Goal: Information Seeking & Learning: Learn about a topic

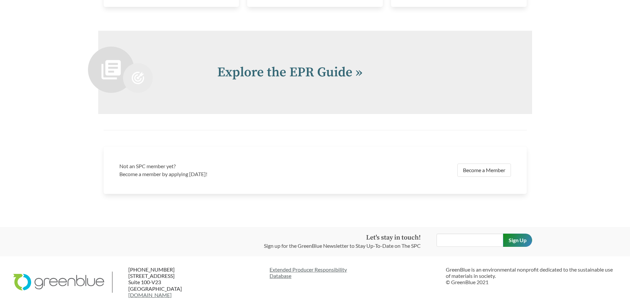
scroll to position [1456, 0]
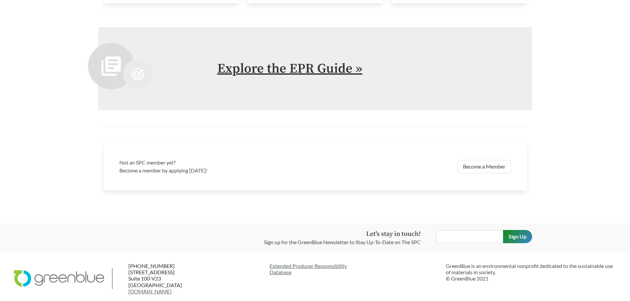
click at [329, 67] on link "Explore the EPR Guide »" at bounding box center [289, 69] width 145 height 17
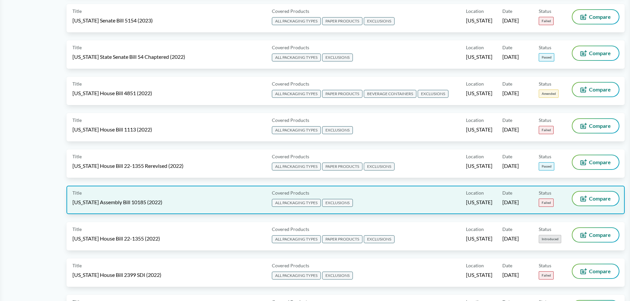
scroll to position [2382, 0]
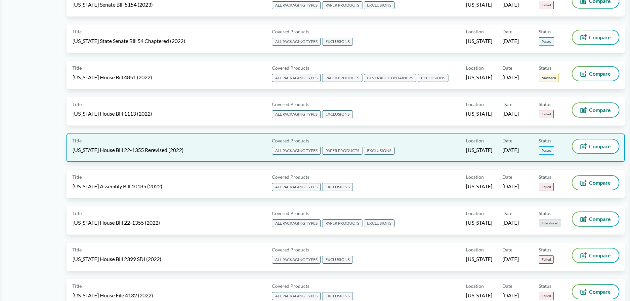
click at [173, 149] on span "[US_STATE] House Bill 22-1355 Rerevised (2022)" at bounding box center [127, 150] width 111 height 7
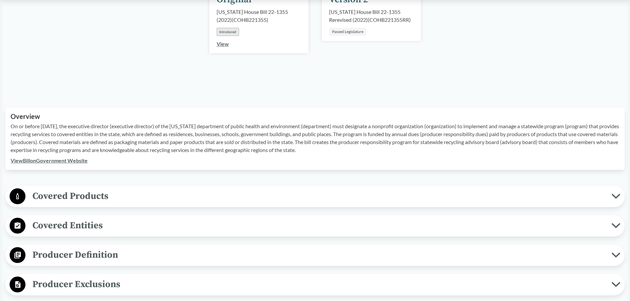
scroll to position [199, 0]
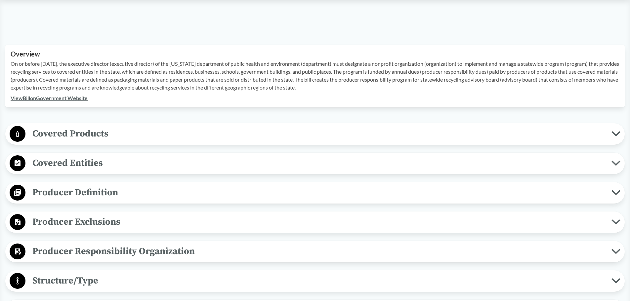
click at [615, 132] on icon at bounding box center [616, 133] width 9 height 5
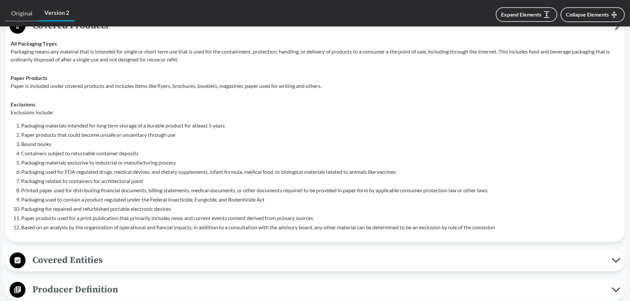
scroll to position [298, 0]
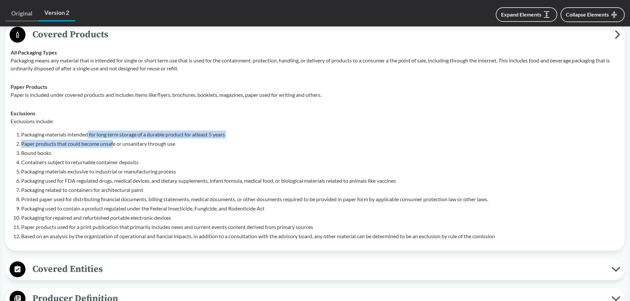
click at [114, 145] on ol "Packaging materials intended for long term storage of a durable product for atl…" at bounding box center [320, 186] width 599 height 110
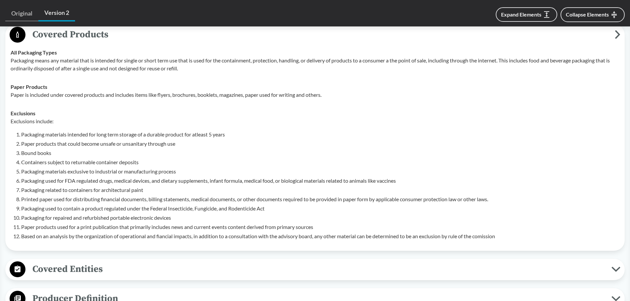
click at [143, 102] on td "Paper Products Paper is included under covered products and includes items like…" at bounding box center [315, 91] width 615 height 26
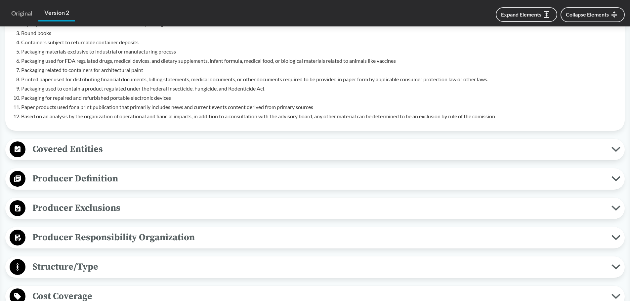
scroll to position [430, 0]
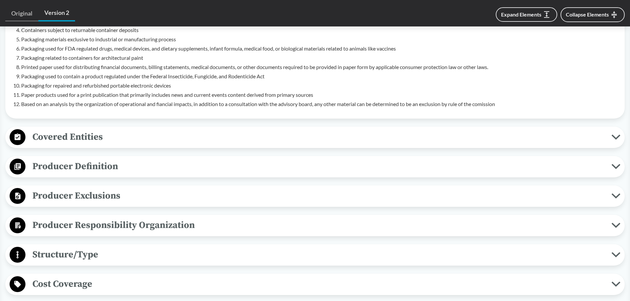
click at [622, 168] on button "Producer Definition" at bounding box center [315, 166] width 615 height 17
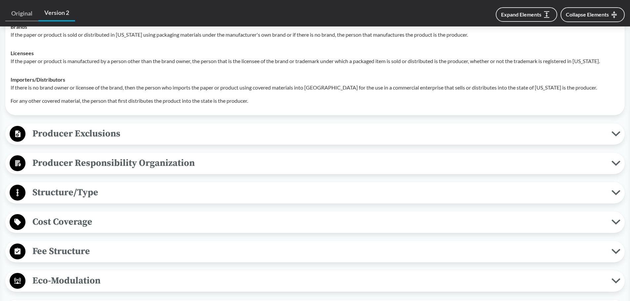
scroll to position [596, 0]
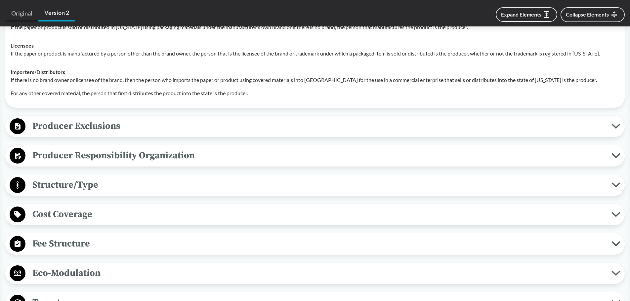
click at [615, 125] on icon at bounding box center [616, 126] width 9 height 5
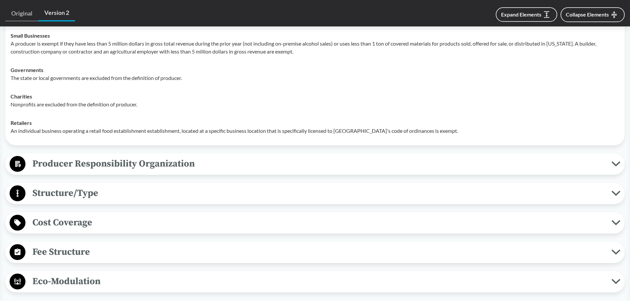
scroll to position [794, 0]
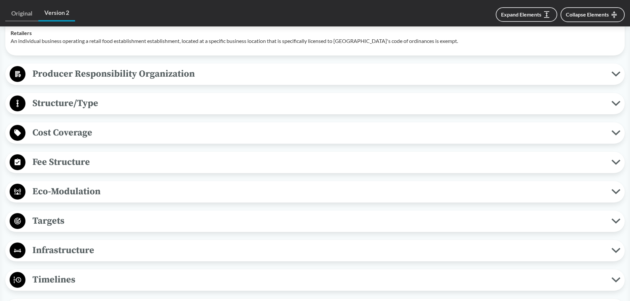
click at [620, 77] on button "Producer Responsibility Organization" at bounding box center [315, 74] width 615 height 17
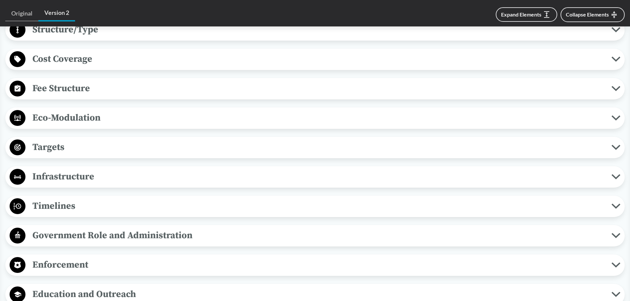
scroll to position [959, 0]
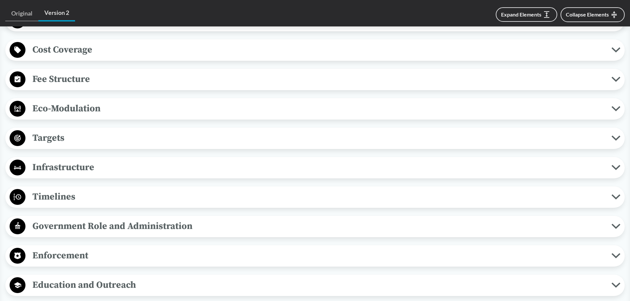
click at [621, 52] on button "Cost Coverage" at bounding box center [315, 50] width 615 height 17
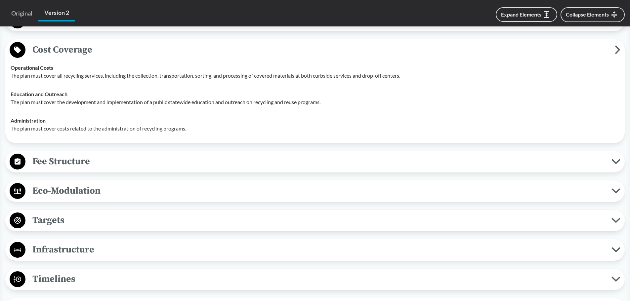
click at [609, 163] on span "Fee Structure" at bounding box center [318, 161] width 586 height 15
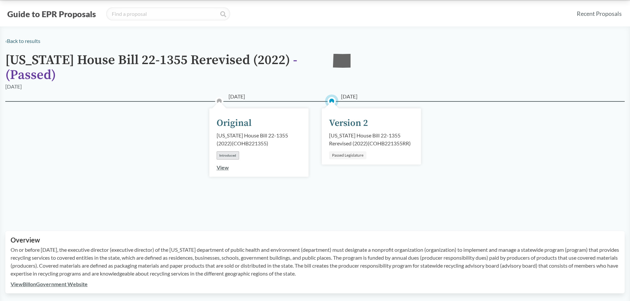
scroll to position [0, 0]
